Goal: Find specific page/section: Find specific page/section

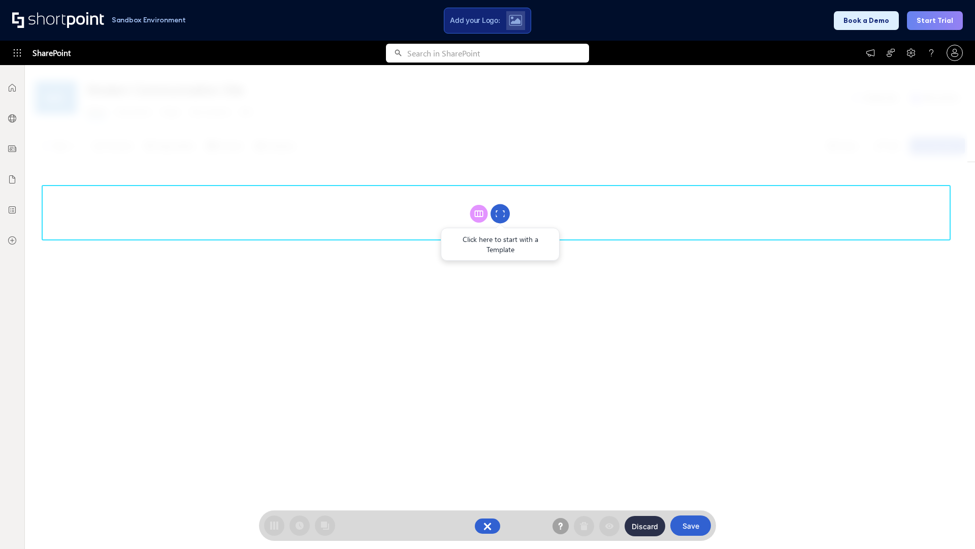
click at [500, 213] on circle at bounding box center [500, 213] width 19 height 19
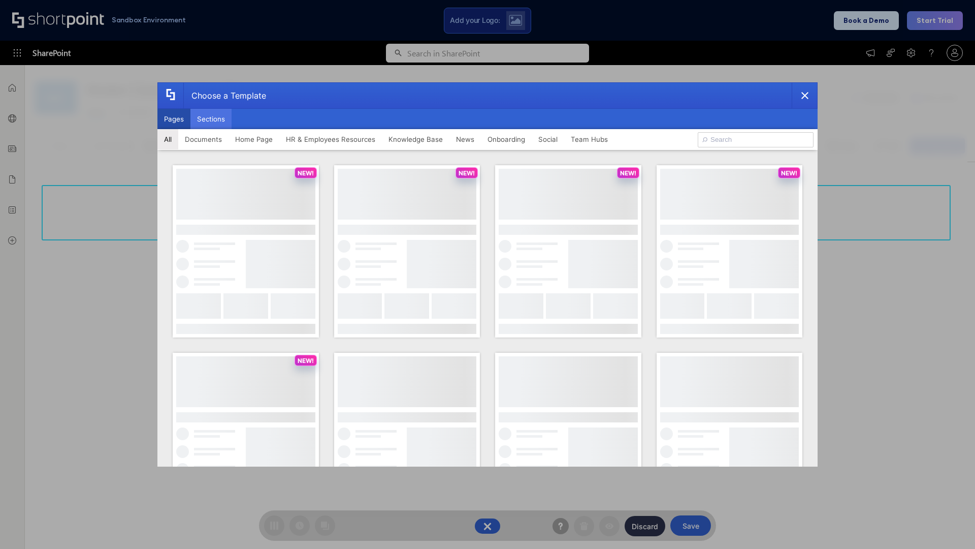
click at [211, 119] on button "Sections" at bounding box center [210, 119] width 41 height 20
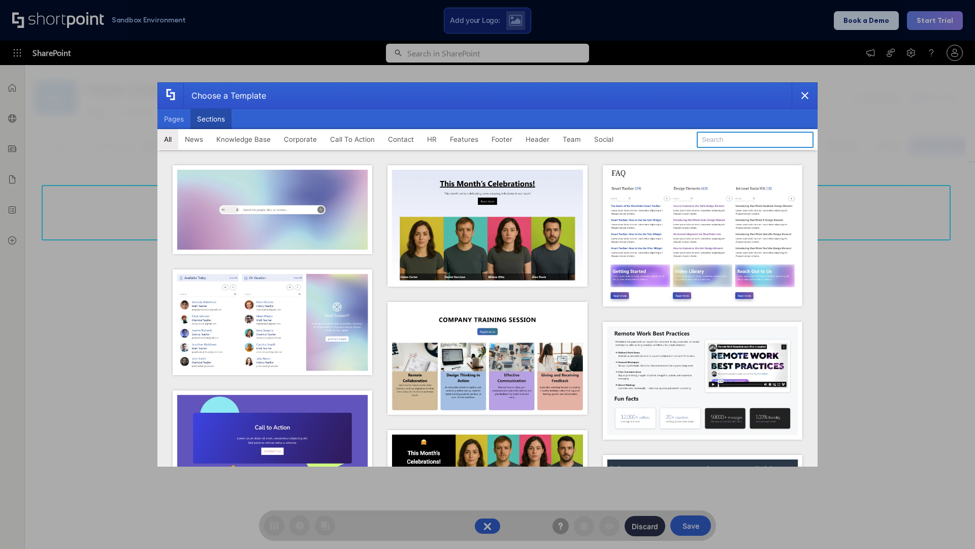
type input "Features Kit 1"
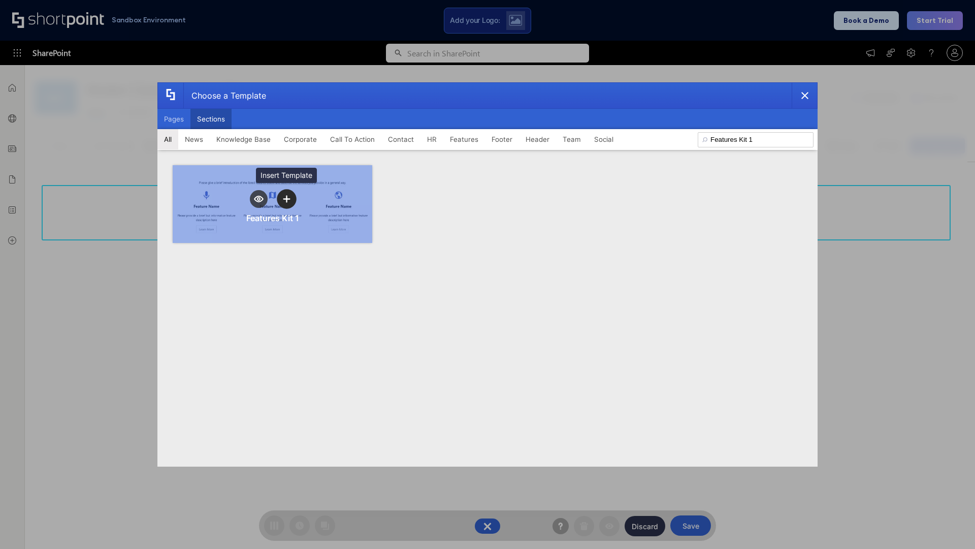
click at [286, 199] on icon "template selector" at bounding box center [286, 198] width 7 height 7
